Goal: Find specific page/section

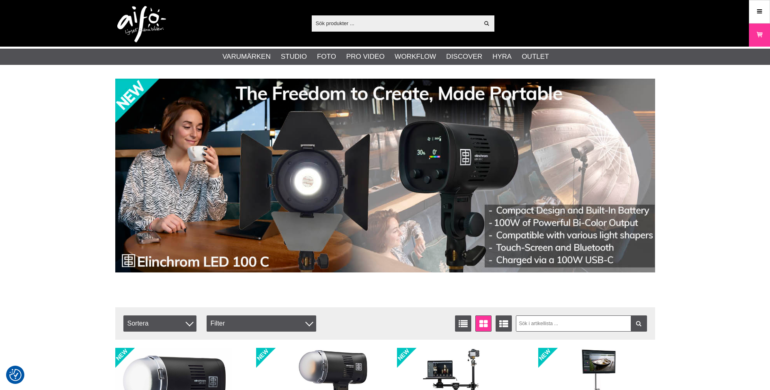
click at [381, 29] on input "text" at bounding box center [396, 23] width 168 height 12
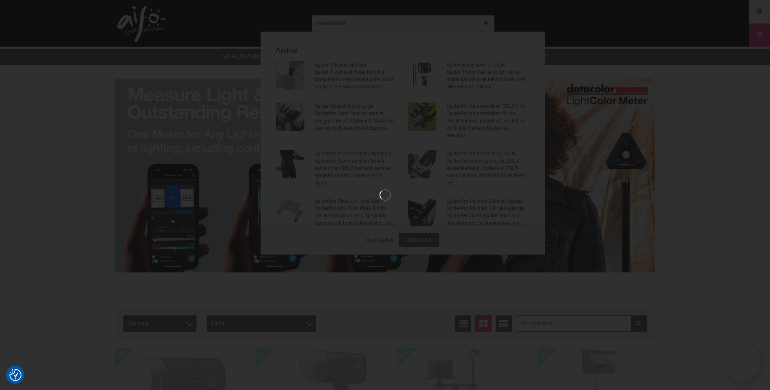
type input "spiderholsetr"
click at [382, 29] on div at bounding box center [385, 195] width 770 height 390
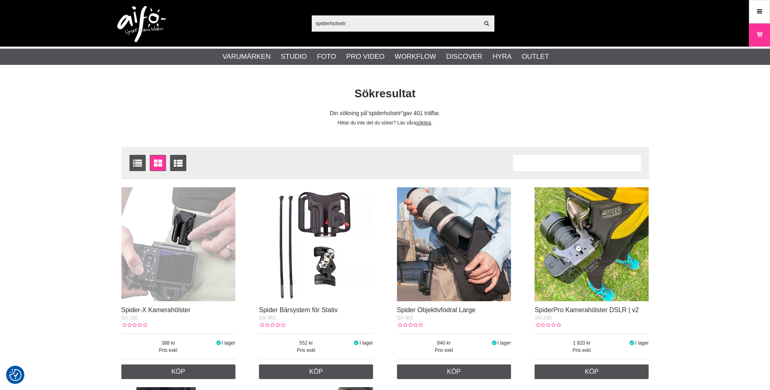
drag, startPoint x: 359, startPoint y: 25, endPoint x: 293, endPoint y: 18, distance: 66.5
click at [293, 18] on div "spiderholsetr Visa alla Artiklar Kategorier av artiklar Din sökning på gav inga…" at bounding box center [385, 23] width 552 height 47
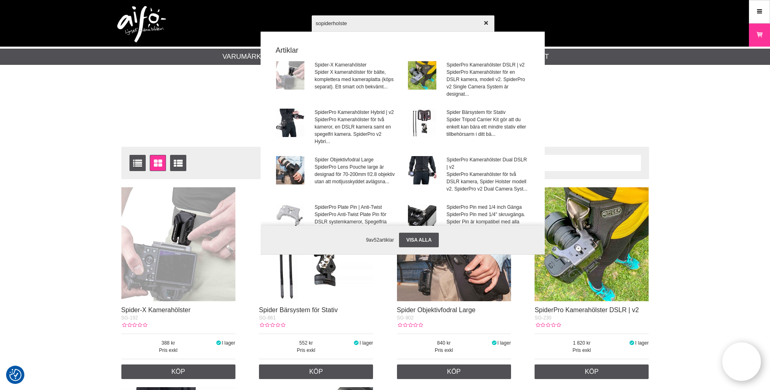
type input "sopiderholster"
